Goal: Task Accomplishment & Management: Manage account settings

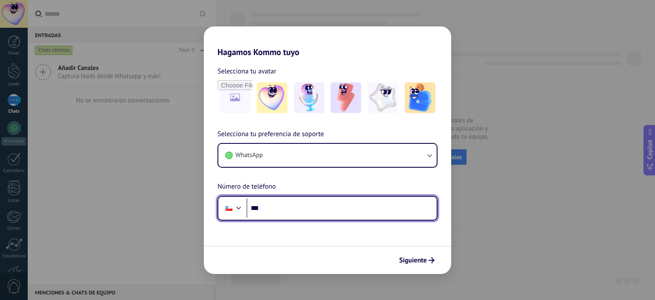
click at [280, 209] on input "***" at bounding box center [341, 208] width 190 height 20
type input "**********"
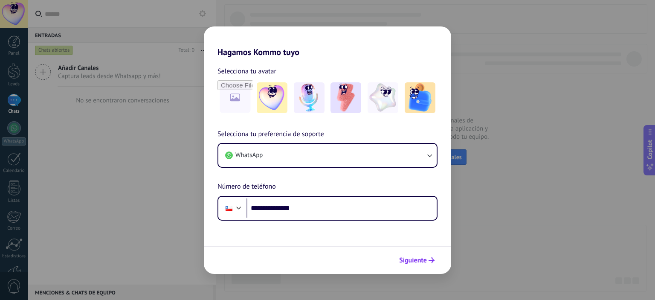
click at [416, 261] on span "Siguiente" at bounding box center [413, 260] width 28 height 6
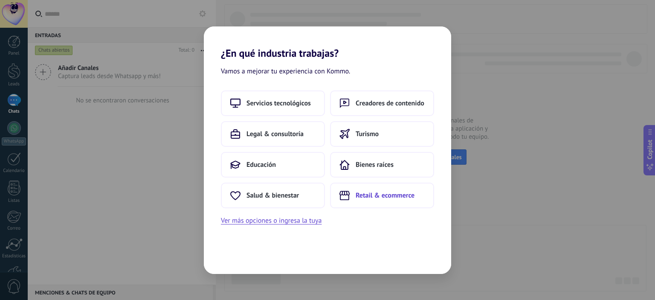
click at [368, 198] on span "Retail & ecommerce" at bounding box center [384, 195] width 59 height 9
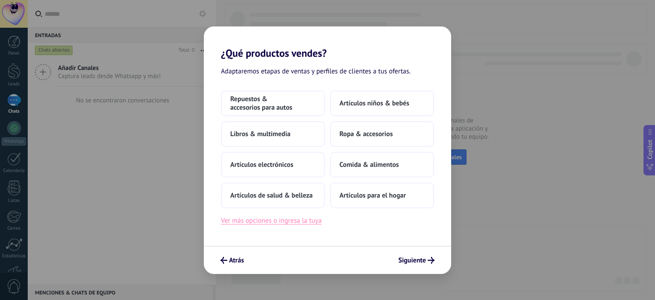
click at [255, 222] on button "Ver más opciones o ingresa la tuya" at bounding box center [271, 220] width 101 height 11
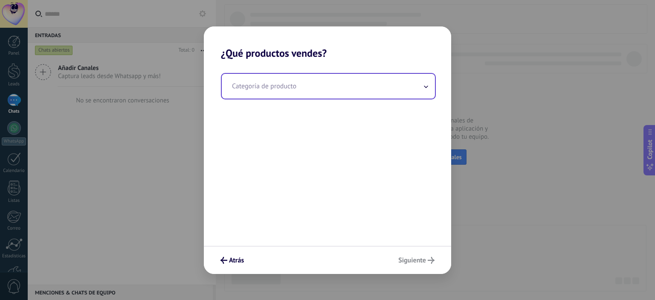
click at [302, 83] on input "text" at bounding box center [328, 86] width 213 height 25
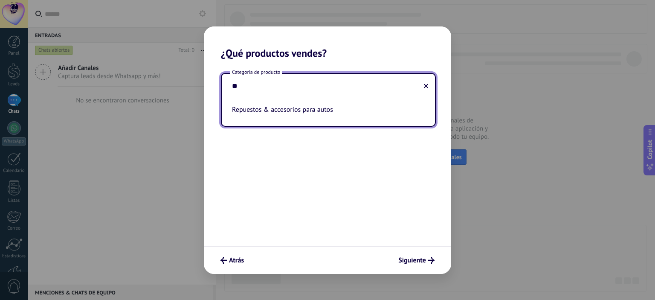
type input "*"
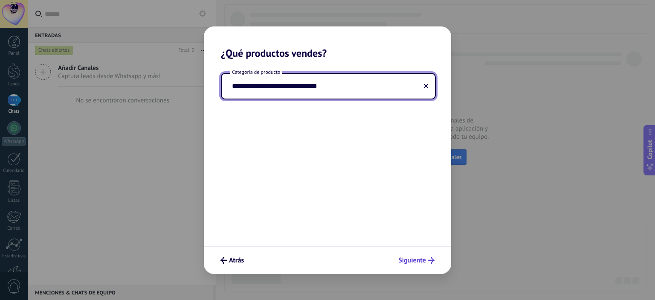
type input "**********"
click at [423, 260] on span "Siguiente" at bounding box center [412, 260] width 28 height 6
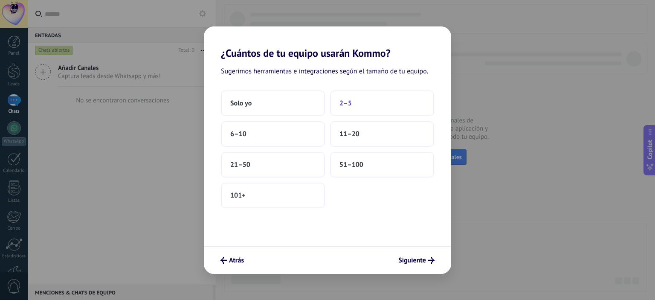
click at [350, 103] on span "2–5" at bounding box center [345, 103] width 12 height 9
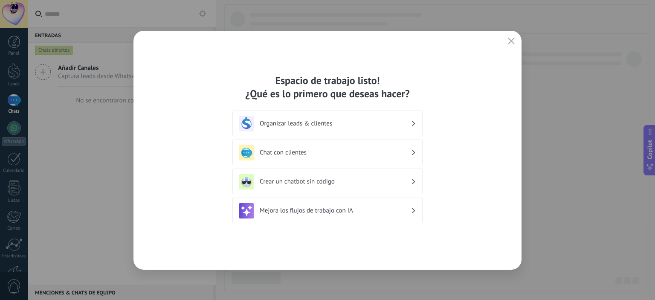
click at [369, 125] on h3 "Organizar leads & clientes" at bounding box center [335, 123] width 151 height 8
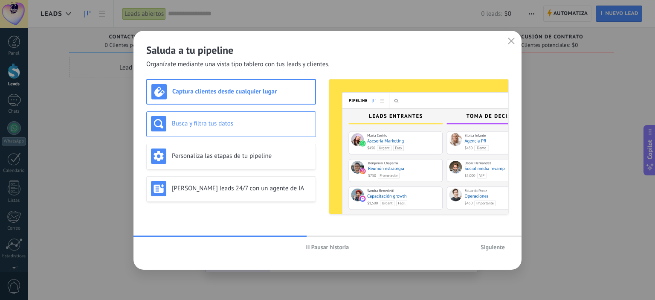
click at [197, 126] on h3 "Busca y filtra tus datos" at bounding box center [241, 123] width 139 height 8
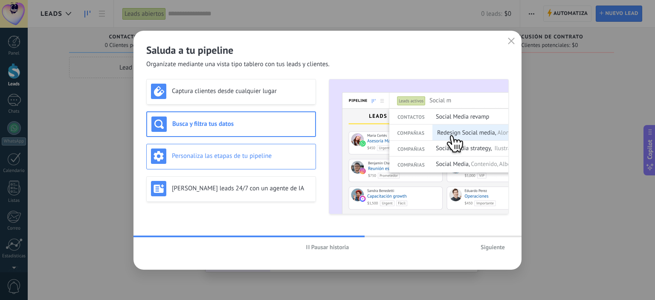
click at [206, 148] on div "Personaliza las etapas de tu pipeline" at bounding box center [231, 155] width 160 height 15
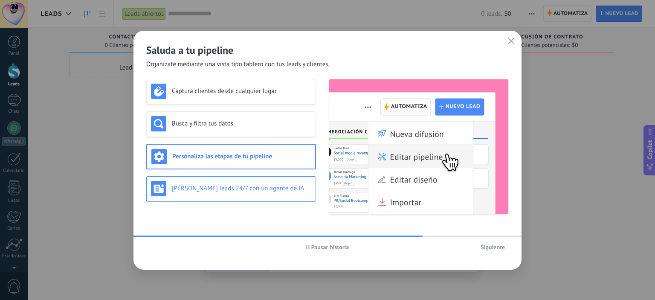
click at [215, 182] on div "[PERSON_NAME] leads 24/7 con un agente de IA" at bounding box center [231, 188] width 160 height 15
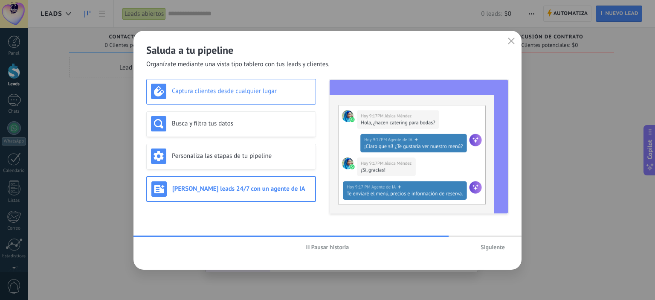
click at [226, 103] on div "Captura clientes desde cualquier lugar" at bounding box center [231, 92] width 170 height 26
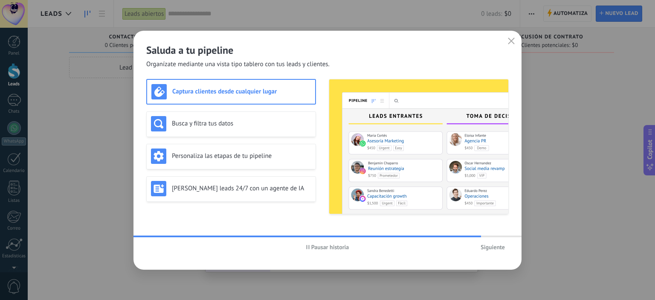
click at [496, 245] on span "Siguiente" at bounding box center [492, 247] width 24 height 6
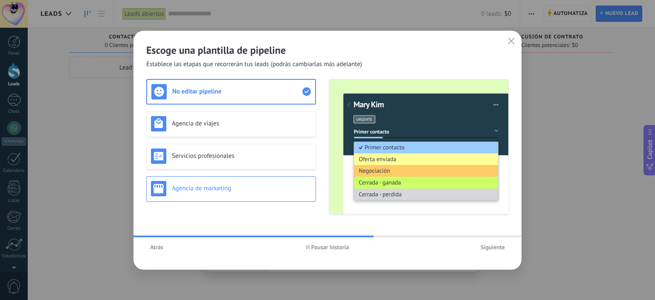
click at [213, 198] on div "Agencia de marketing" at bounding box center [231, 189] width 170 height 26
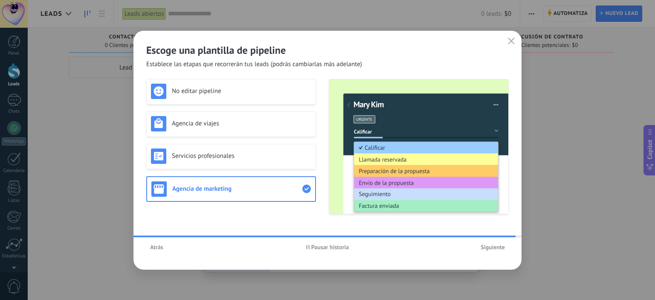
click at [508, 36] on button "button" at bounding box center [510, 41] width 11 height 12
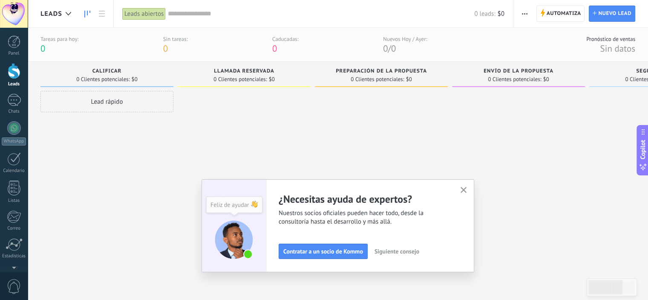
click at [467, 192] on icon "button" at bounding box center [464, 190] width 6 height 6
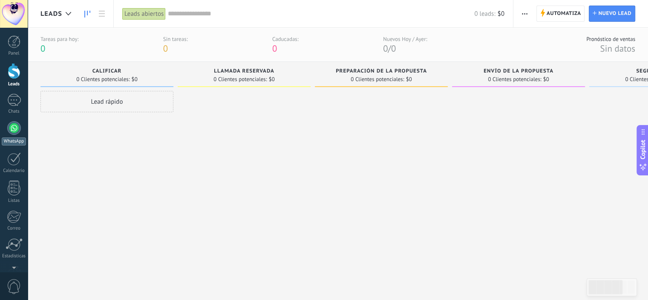
click at [11, 134] on link "WhatsApp" at bounding box center [14, 133] width 28 height 24
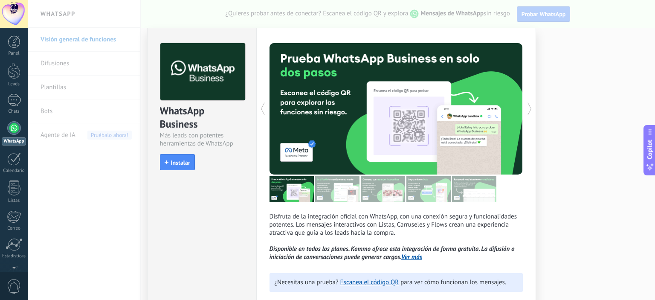
click at [579, 52] on div "WhatsApp Business Más leads con potentes herramientas de WhatsApp install Insta…" at bounding box center [341, 150] width 627 height 300
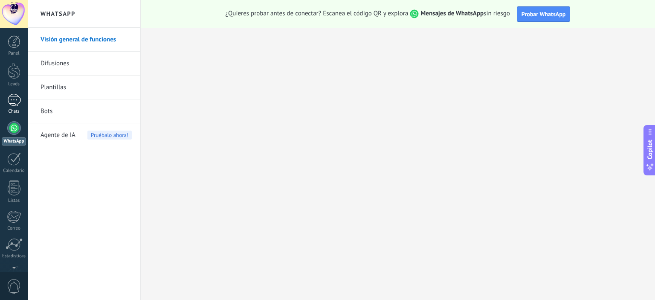
click at [20, 103] on div at bounding box center [14, 100] width 14 height 12
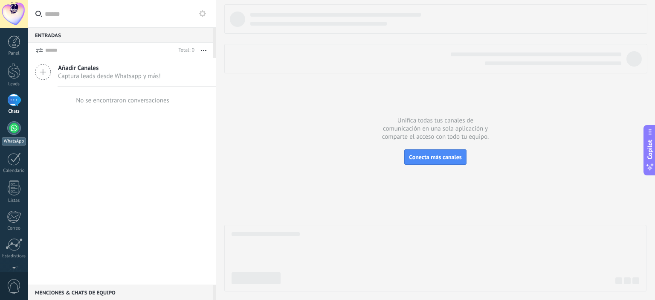
click at [15, 136] on link "WhatsApp" at bounding box center [14, 133] width 28 height 24
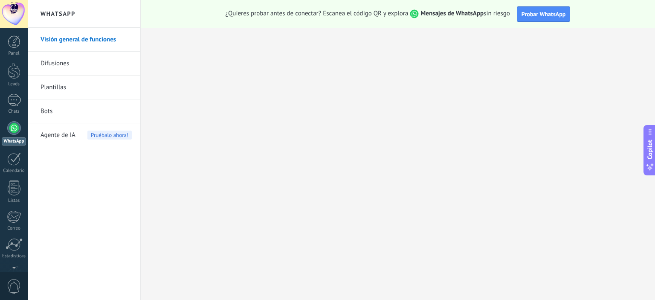
click at [46, 110] on link "Bots" at bounding box center [85, 111] width 91 height 24
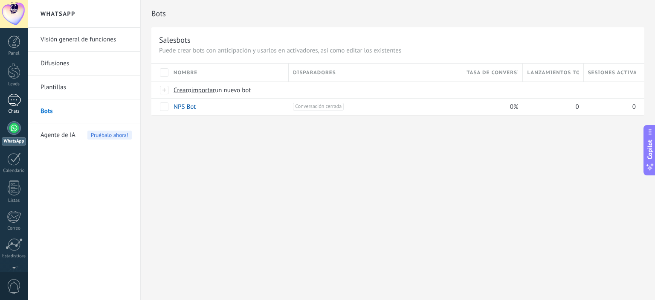
click at [7, 101] on div at bounding box center [14, 100] width 14 height 12
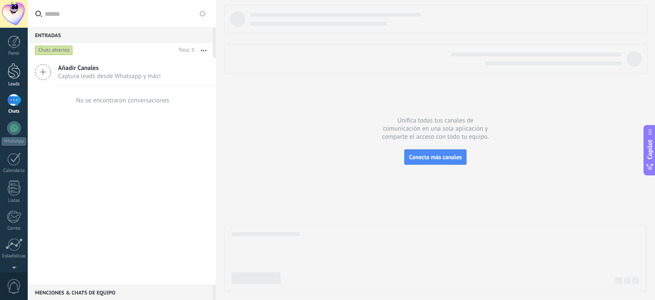
click at [17, 76] on div at bounding box center [14, 71] width 13 height 16
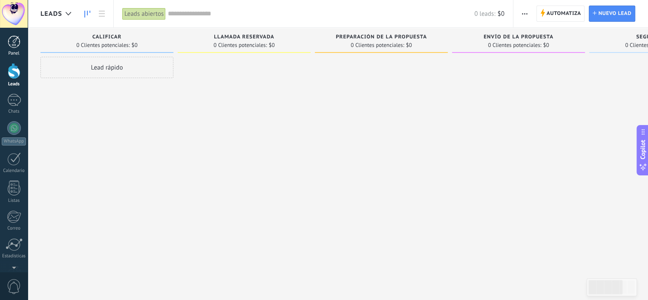
click at [16, 45] on div at bounding box center [14, 41] width 13 height 13
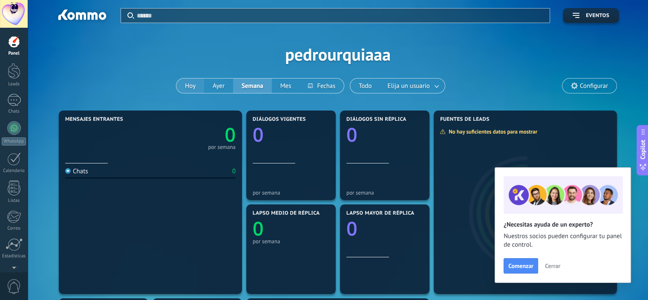
click at [188, 84] on button "Hoy" at bounding box center [190, 85] width 28 height 14
click at [12, 72] on div at bounding box center [14, 71] width 13 height 16
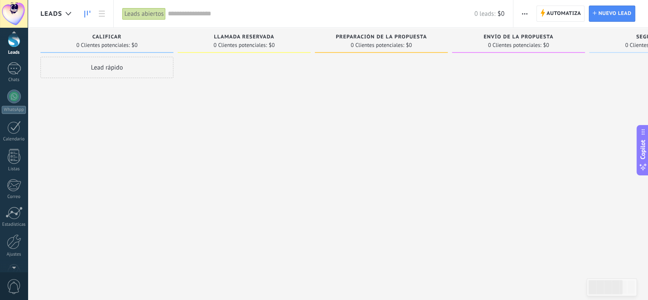
click at [12, 269] on div at bounding box center [14, 265] width 28 height 13
drag, startPoint x: 178, startPoint y: 77, endPoint x: 144, endPoint y: 100, distance: 40.8
click at [178, 78] on div at bounding box center [244, 151] width 133 height 188
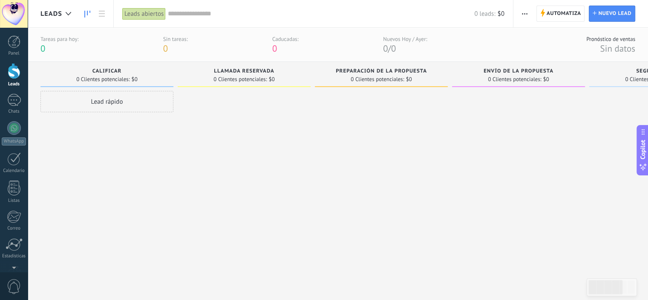
click at [315, 98] on div at bounding box center [381, 185] width 133 height 188
click at [71, 16] on div at bounding box center [68, 14] width 14 height 17
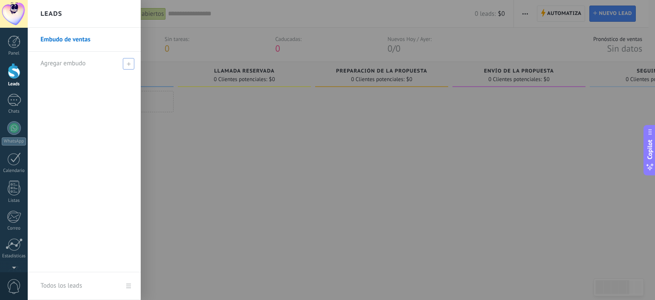
click at [130, 66] on span at bounding box center [129, 64] width 12 height 12
type input "*"
type input "**********"
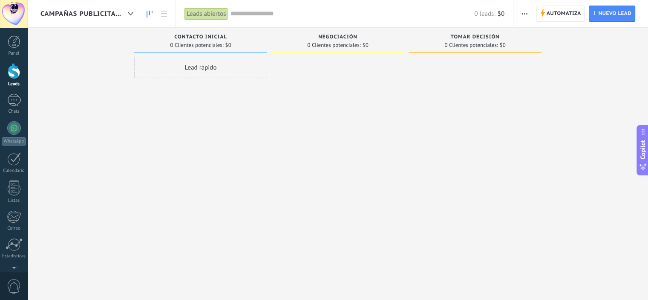
click at [208, 69] on div "Lead rápido" at bounding box center [200, 67] width 133 height 21
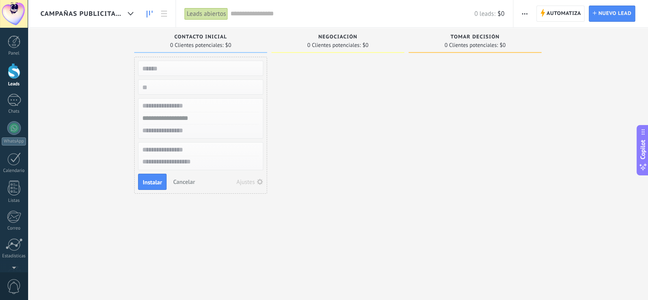
click at [349, 108] on div at bounding box center [337, 151] width 133 height 188
click at [184, 182] on span "Cancelar" at bounding box center [184, 182] width 22 height 8
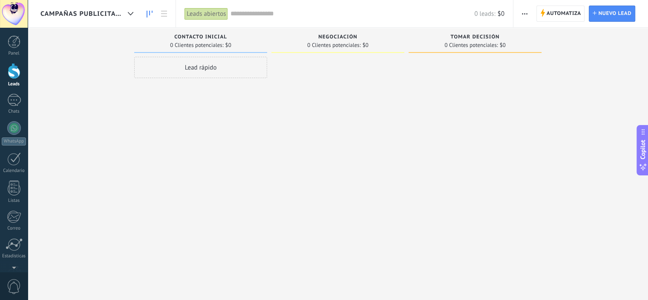
click at [217, 70] on div "Lead rápido" at bounding box center [200, 67] width 133 height 21
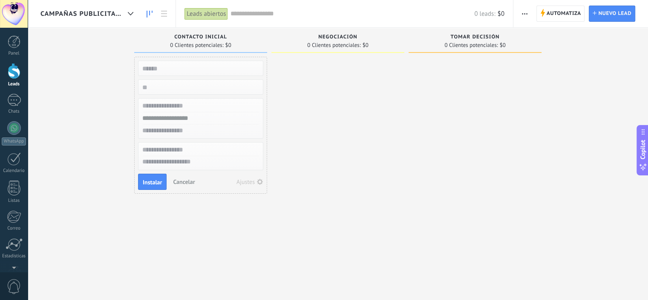
click at [187, 181] on span "Cancelar" at bounding box center [184, 182] width 22 height 8
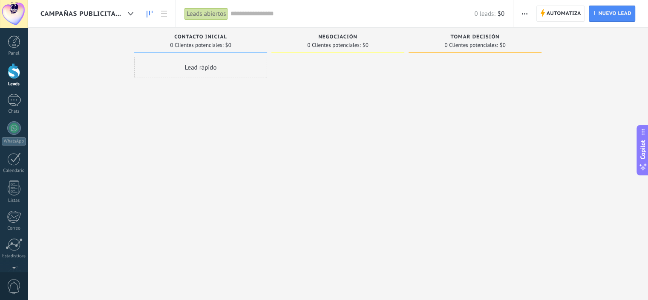
click at [254, 13] on input "text" at bounding box center [352, 13] width 244 height 9
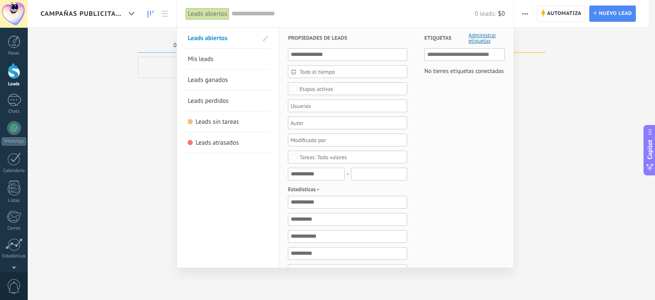
click at [127, 159] on div at bounding box center [327, 150] width 655 height 300
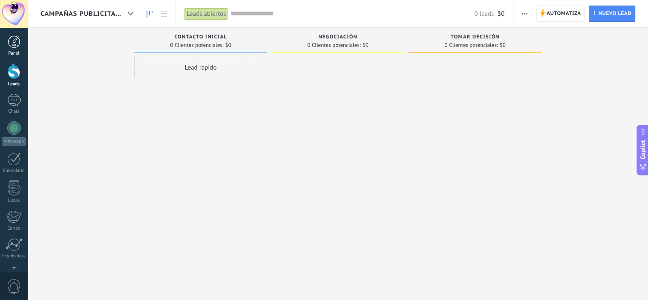
click at [16, 46] on div at bounding box center [14, 41] width 13 height 13
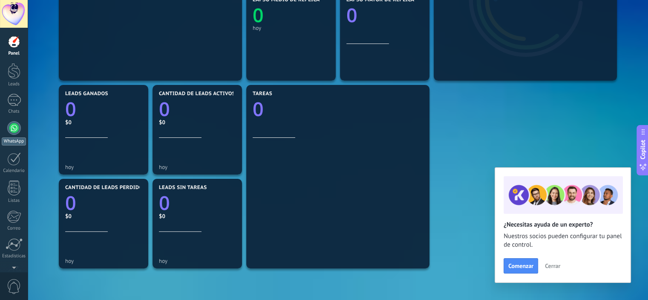
click at [18, 127] on div at bounding box center [14, 128] width 14 height 14
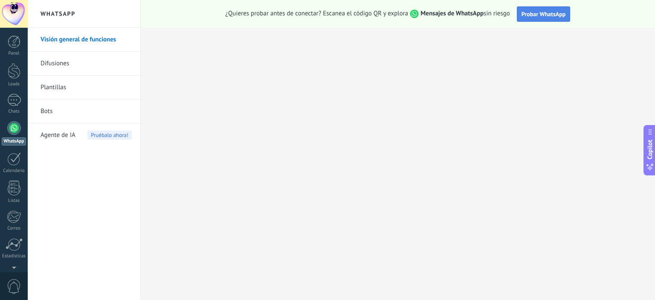
click at [557, 11] on span "Probar WhatsApp" at bounding box center [543, 14] width 44 height 8
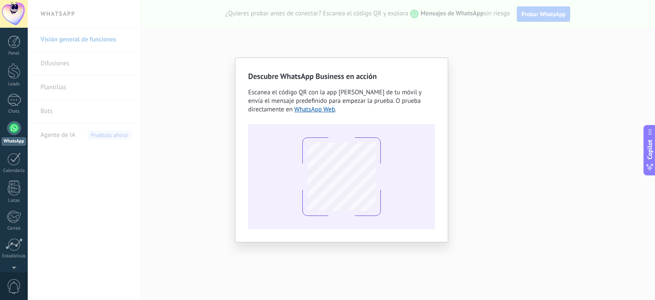
click at [501, 67] on div "Descubre WhatsApp Business en acción Escanea el código QR con la app [PERSON_NA…" at bounding box center [341, 150] width 627 height 300
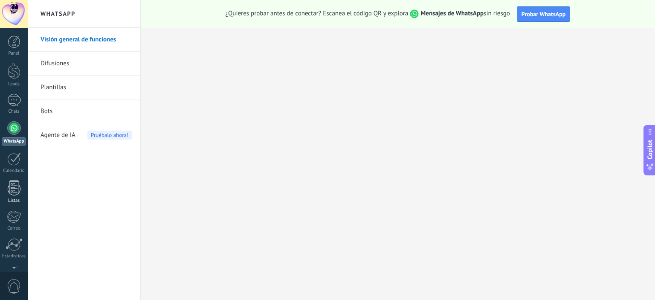
click at [9, 195] on link "Listas" at bounding box center [14, 191] width 28 height 23
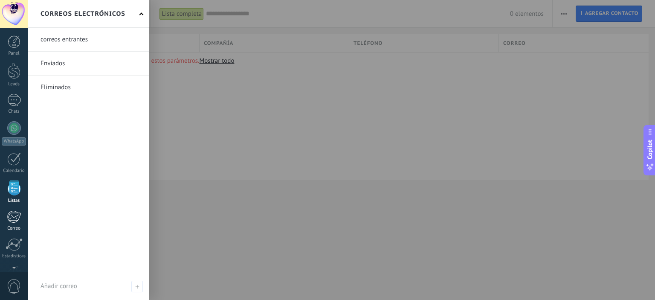
click at [14, 218] on div at bounding box center [14, 216] width 14 height 13
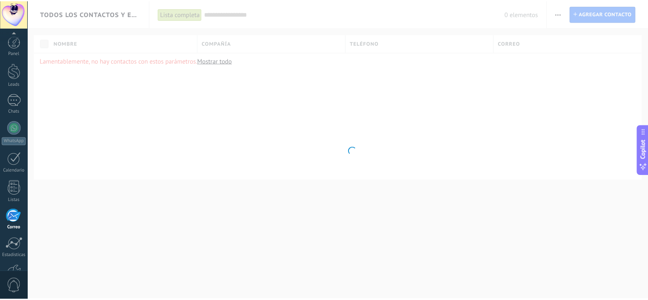
scroll to position [55, 0]
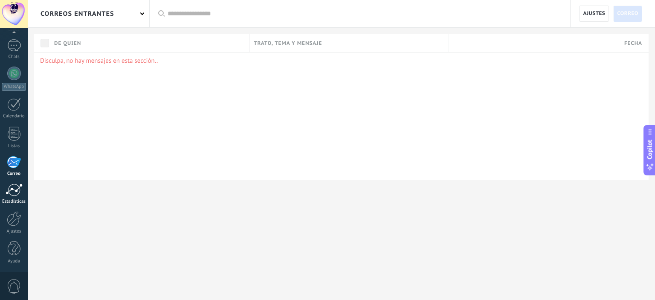
click at [15, 189] on div at bounding box center [14, 189] width 17 height 13
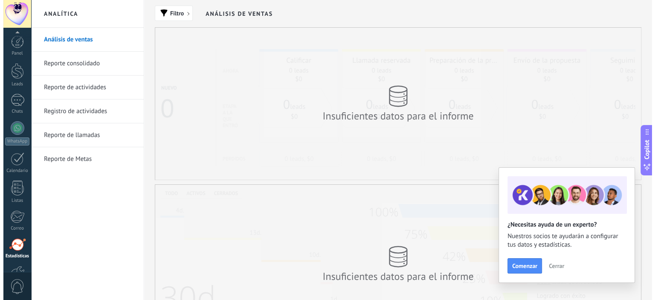
scroll to position [55, 0]
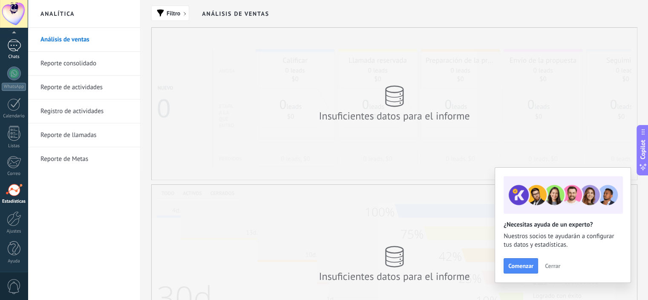
click at [15, 47] on div at bounding box center [14, 45] width 14 height 12
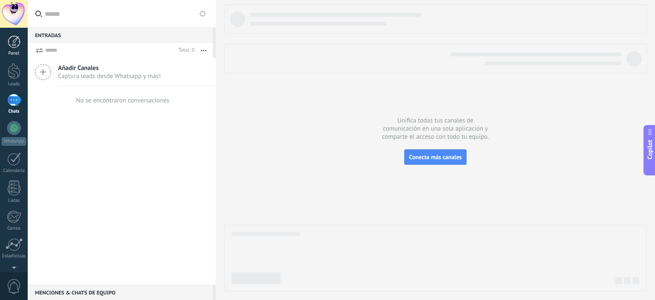
click at [17, 42] on div at bounding box center [14, 41] width 13 height 13
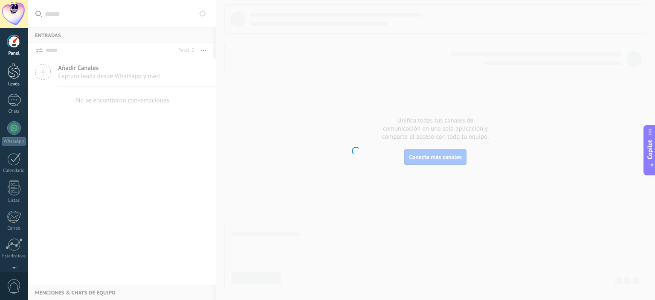
click at [20, 76] on link "Leads" at bounding box center [14, 75] width 28 height 24
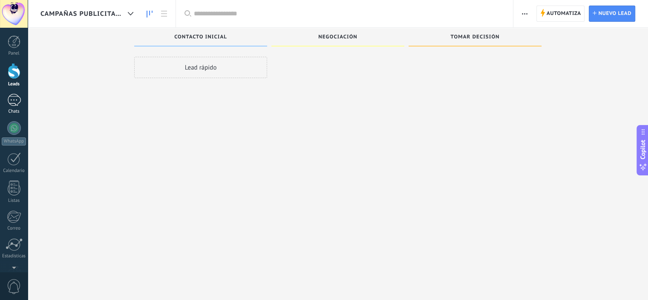
click at [20, 102] on div at bounding box center [14, 100] width 14 height 12
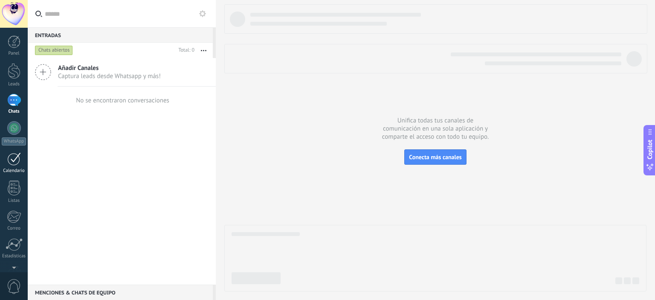
click at [11, 162] on div at bounding box center [14, 158] width 14 height 13
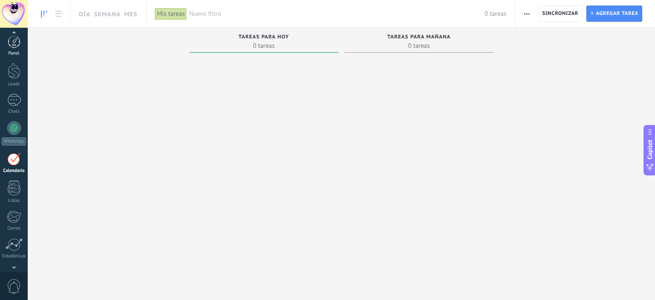
click at [15, 49] on link "Panel" at bounding box center [14, 45] width 28 height 21
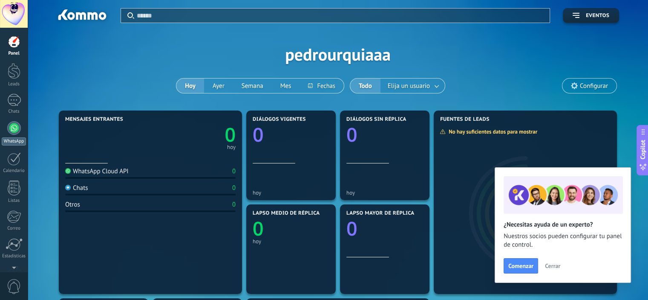
click at [17, 131] on div at bounding box center [14, 128] width 14 height 14
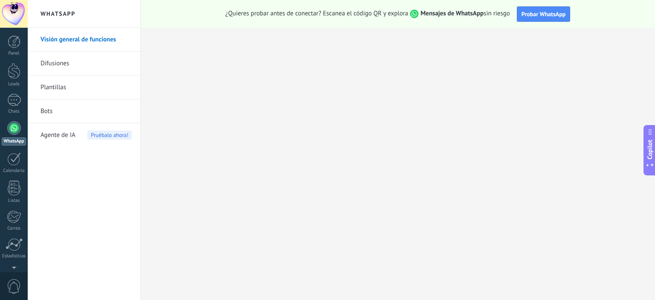
click at [75, 61] on link "Difusiones" at bounding box center [85, 64] width 91 height 24
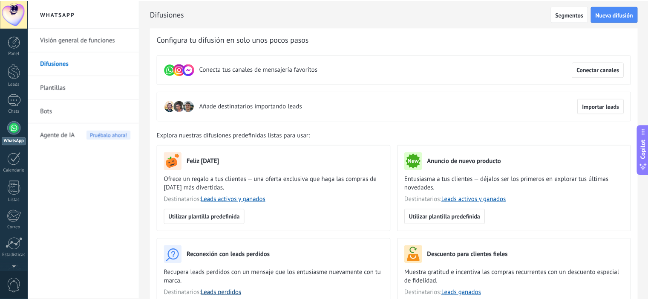
scroll to position [128, 0]
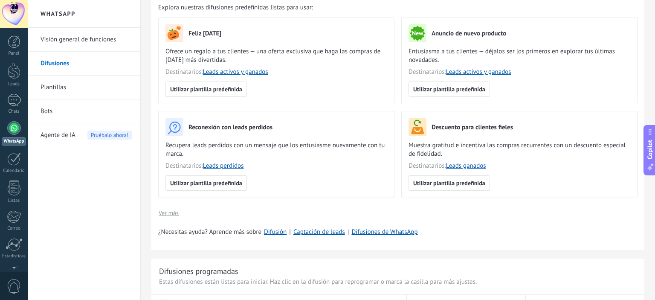
click at [108, 136] on span "Pruébalo ahora!" at bounding box center [109, 134] width 44 height 9
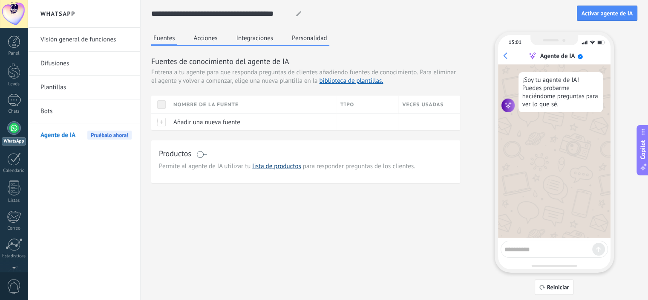
click at [280, 167] on link "lista de productos" at bounding box center [276, 166] width 49 height 8
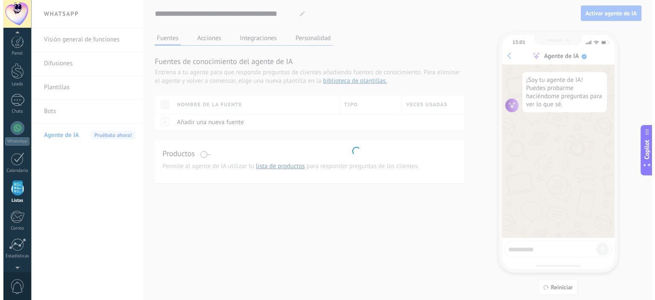
scroll to position [52, 0]
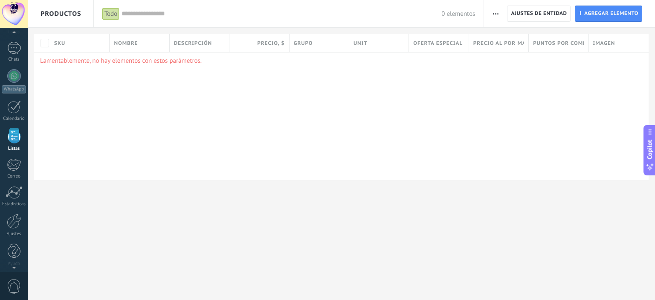
click at [17, 18] on div at bounding box center [14, 14] width 28 height 28
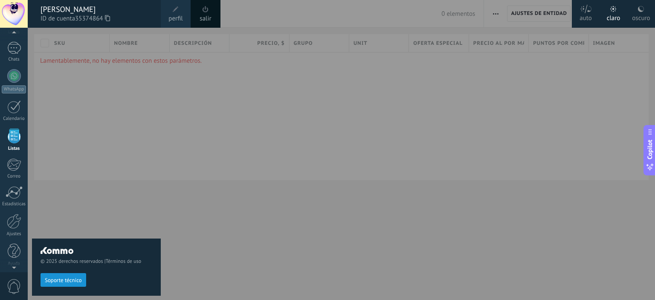
click at [619, 21] on div "claro" at bounding box center [613, 17] width 14 height 22
click at [617, 19] on div "claro" at bounding box center [613, 17] width 14 height 22
click at [636, 15] on div "oscuro" at bounding box center [641, 17] width 18 height 22
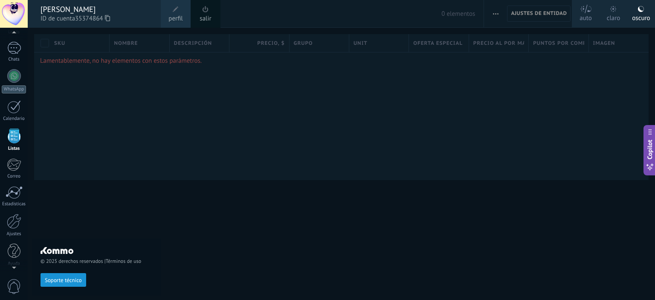
click at [579, 17] on div "auto" at bounding box center [585, 17] width 12 height 22
click at [642, 17] on div "oscuro" at bounding box center [641, 17] width 18 height 22
click at [14, 48] on link "Panel" at bounding box center [14, 45] width 28 height 21
